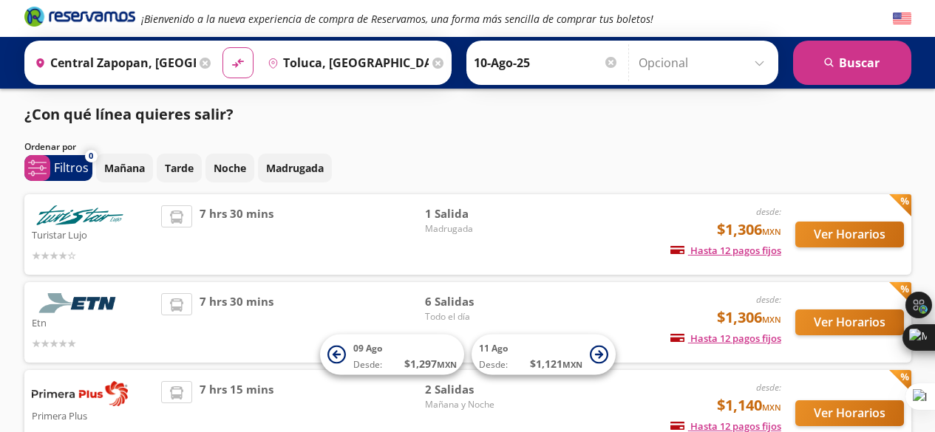
click at [530, 73] on input "10-Ago-25" at bounding box center [546, 62] width 145 height 37
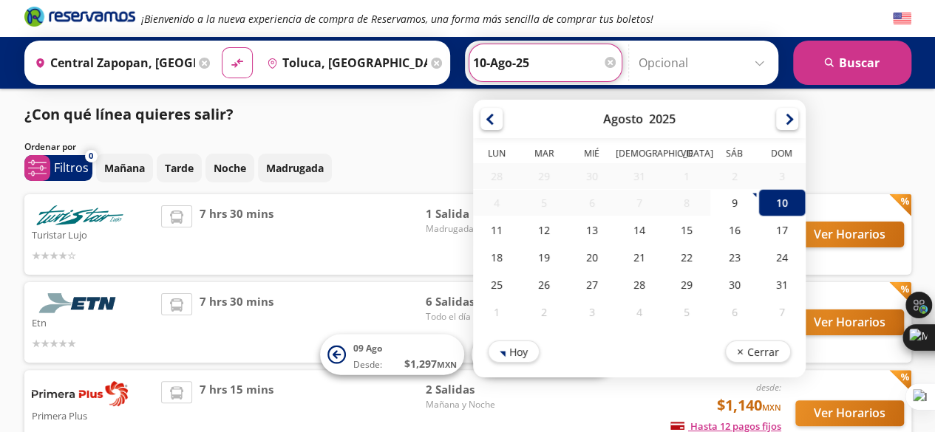
click at [530, 73] on input "10-Ago-25" at bounding box center [545, 62] width 145 height 37
click at [478, 228] on div "11" at bounding box center [496, 230] width 47 height 27
type input "11-Ago-25"
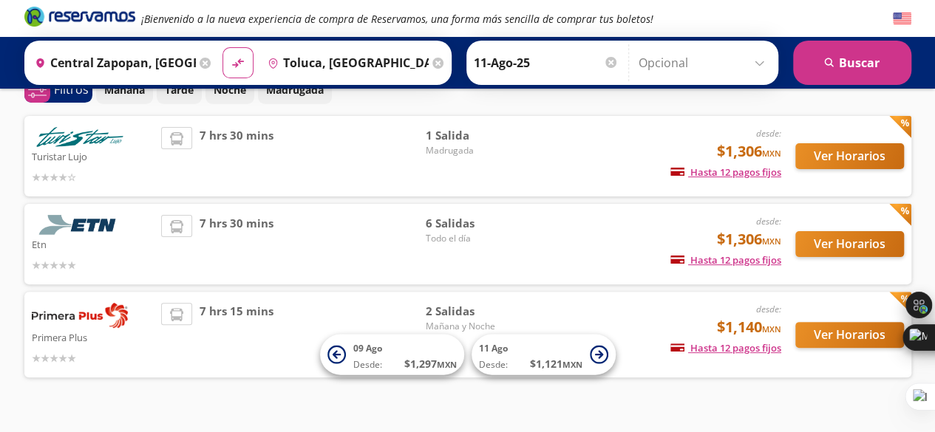
scroll to position [104, 0]
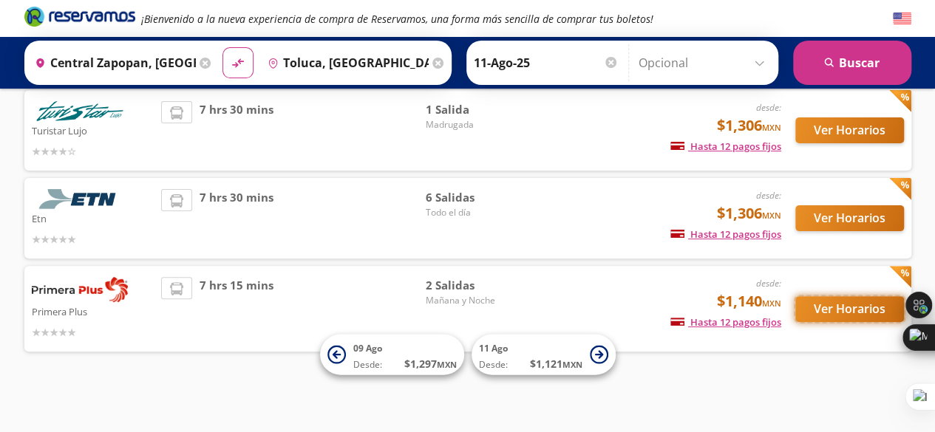
click at [823, 299] on button "Ver Horarios" at bounding box center [849, 309] width 109 height 26
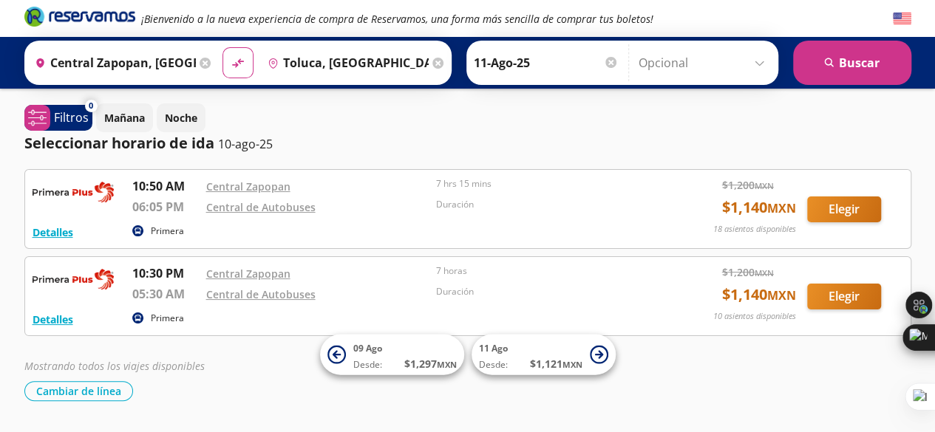
click at [607, 66] on div at bounding box center [610, 62] width 11 height 11
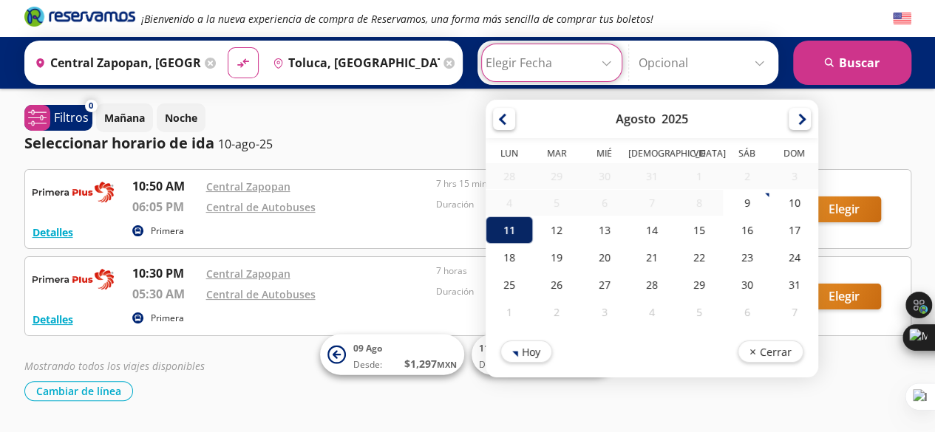
click at [503, 225] on div "11" at bounding box center [509, 230] width 47 height 27
type input "11-Ago-25"
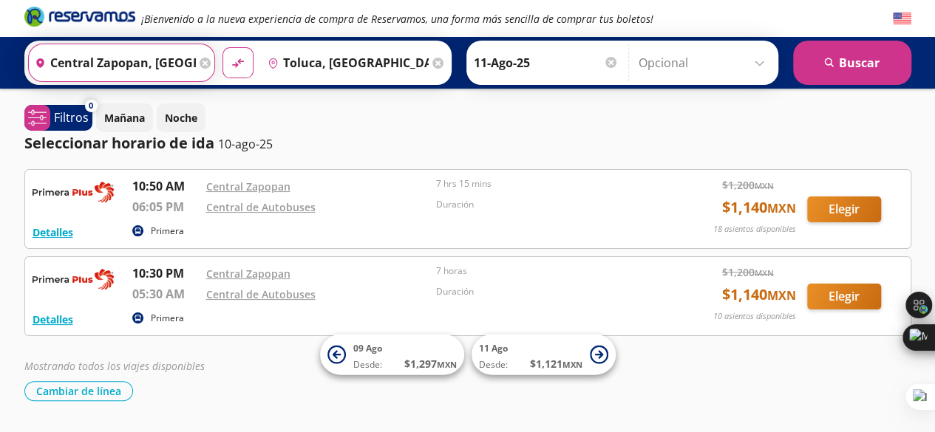
click at [161, 62] on input "Central Zapopan, [GEOGRAPHIC_DATA]" at bounding box center [112, 62] width 167 height 37
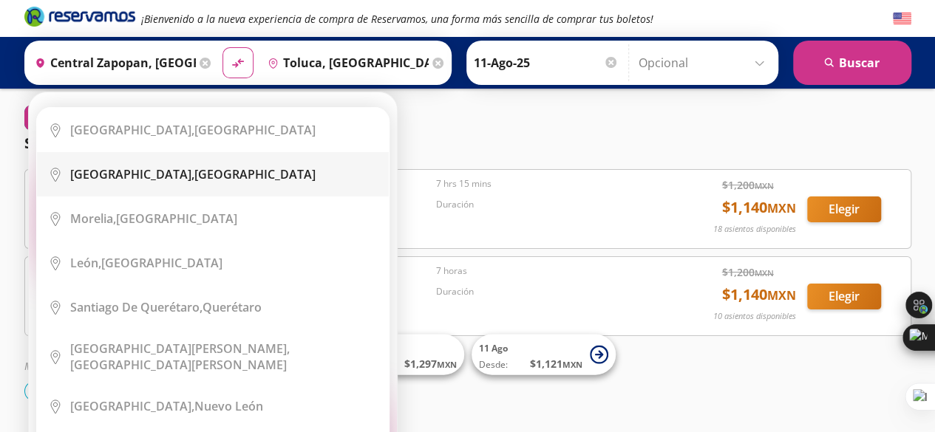
click at [135, 175] on b "[GEOGRAPHIC_DATA]," at bounding box center [132, 174] width 124 height 16
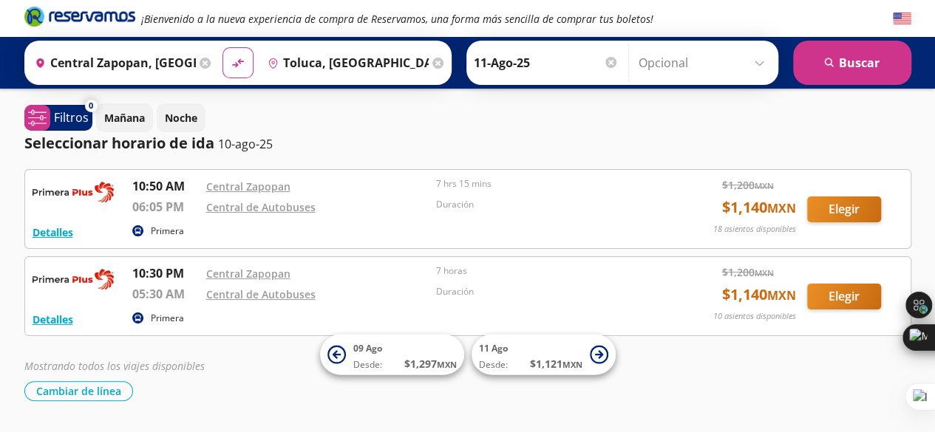
type input "[GEOGRAPHIC_DATA], [GEOGRAPHIC_DATA]"
click at [120, 112] on p "Mañana" at bounding box center [124, 118] width 41 height 16
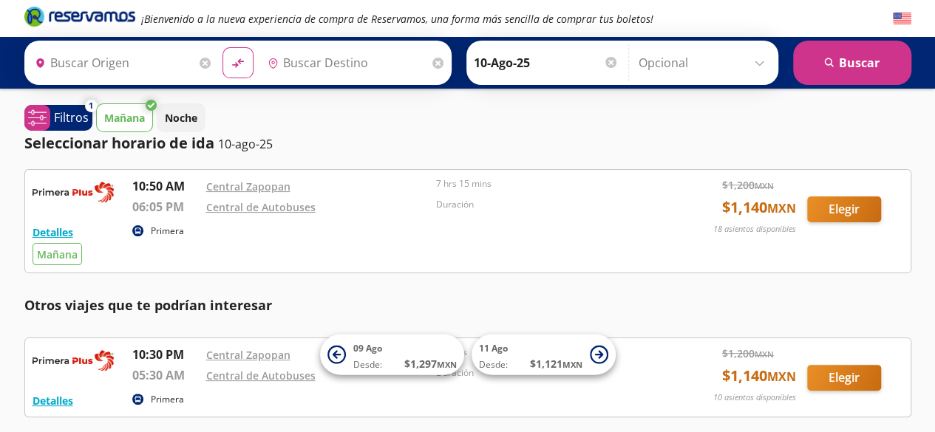
type input "Central Zapopan, [GEOGRAPHIC_DATA]"
type input "Toluca, [GEOGRAPHIC_DATA]"
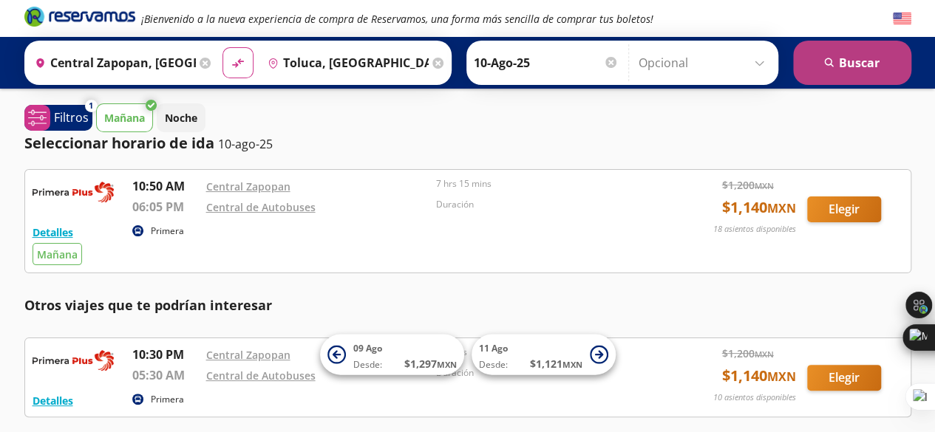
click at [810, 44] on button "search [GEOGRAPHIC_DATA]" at bounding box center [852, 63] width 118 height 44
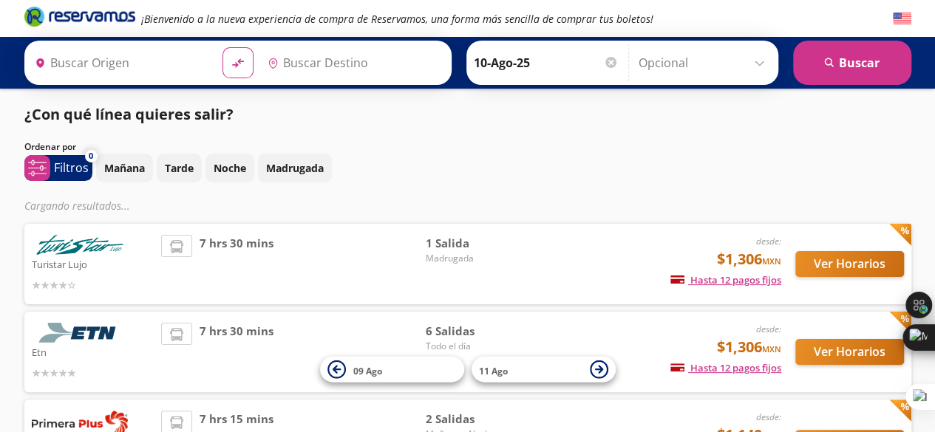
type input "Toluca, [GEOGRAPHIC_DATA]"
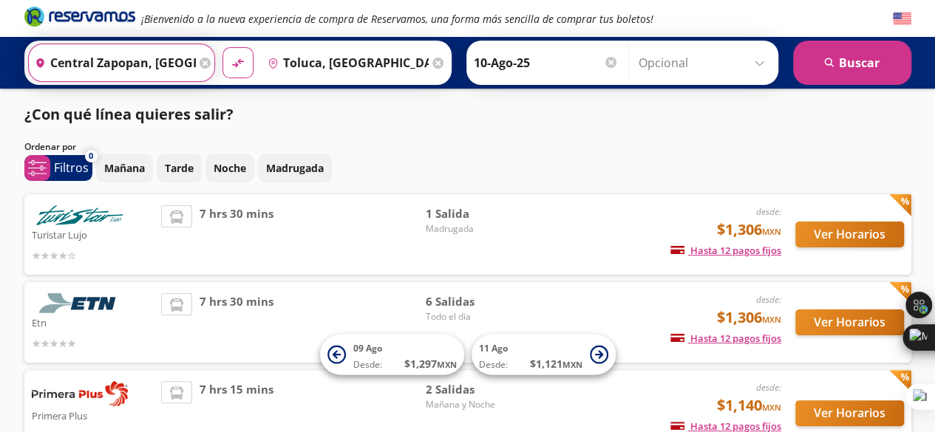
click at [142, 65] on input "Central Zapopan, [GEOGRAPHIC_DATA]" at bounding box center [112, 62] width 167 height 37
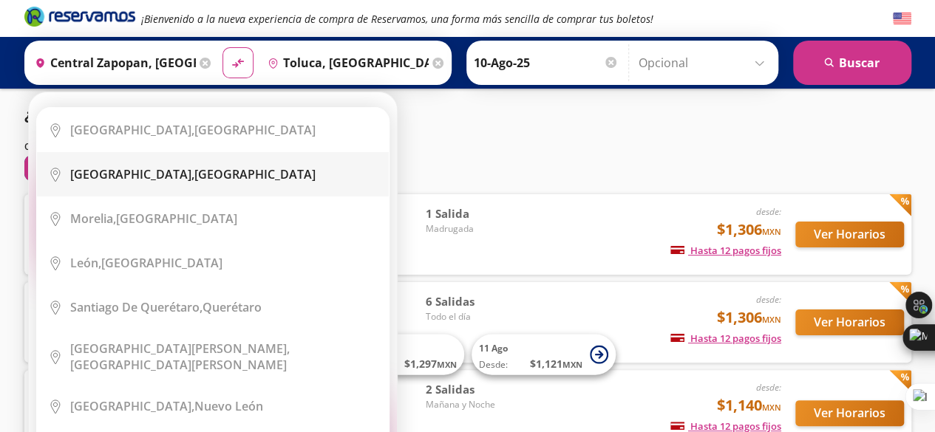
click at [112, 177] on b "[GEOGRAPHIC_DATA]," at bounding box center [132, 174] width 124 height 16
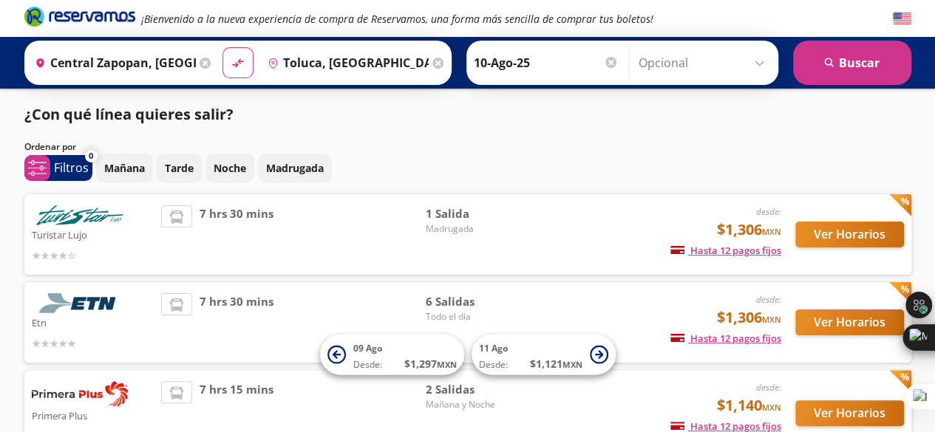
type input "[GEOGRAPHIC_DATA], [GEOGRAPHIC_DATA]"
click at [774, 64] on div "[PERSON_NAME] [DATE] Elige tu fecha de [PERSON_NAME][DATE] Lun Mar Mié Jue Vie …" at bounding box center [622, 63] width 312 height 44
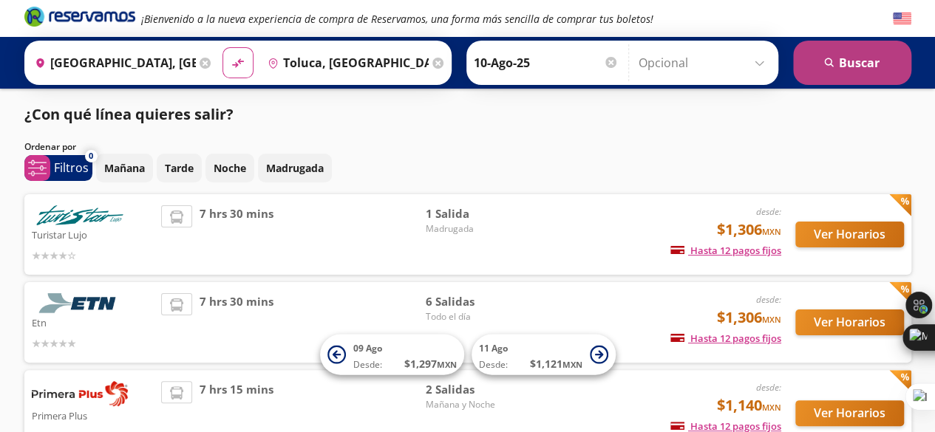
click at [810, 55] on button "search [GEOGRAPHIC_DATA]" at bounding box center [852, 63] width 118 height 44
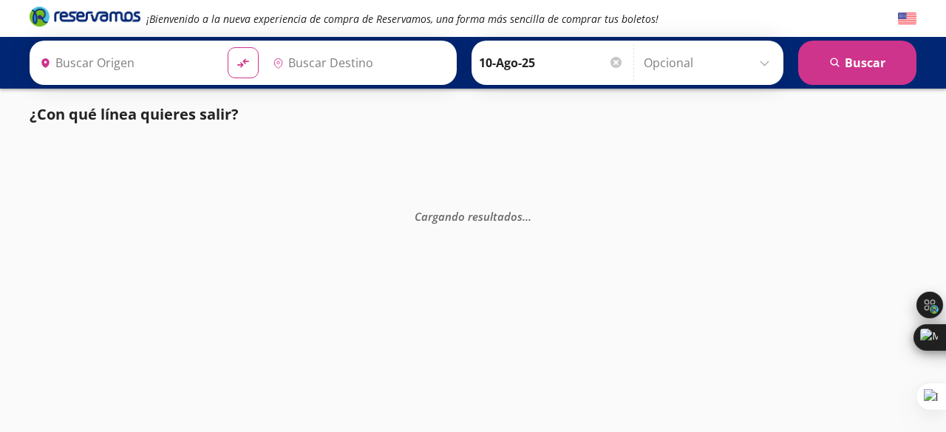
type input "[GEOGRAPHIC_DATA], [GEOGRAPHIC_DATA]"
type input "Toluca, [GEOGRAPHIC_DATA]"
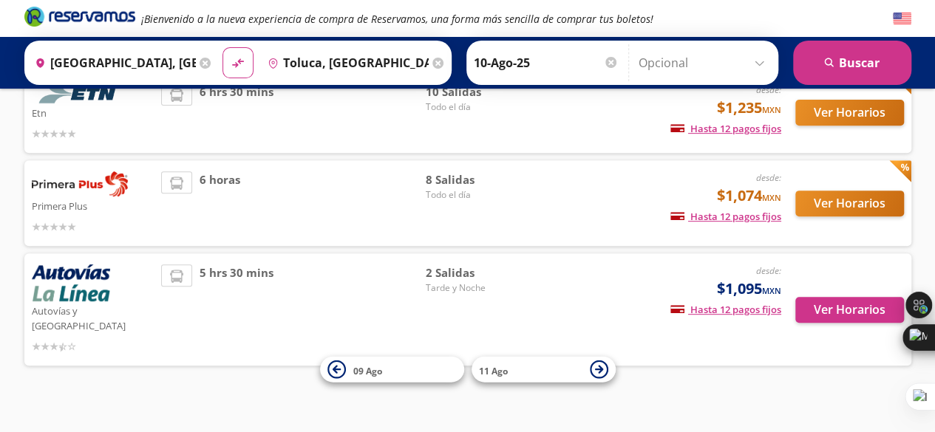
scroll to position [226, 0]
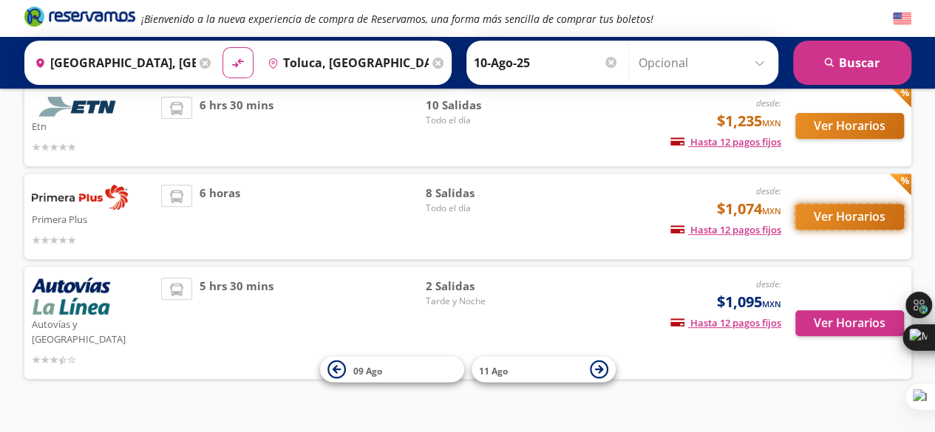
click at [815, 213] on button "Ver Horarios" at bounding box center [849, 217] width 109 height 26
